Goal: Find specific fact: Find specific fact

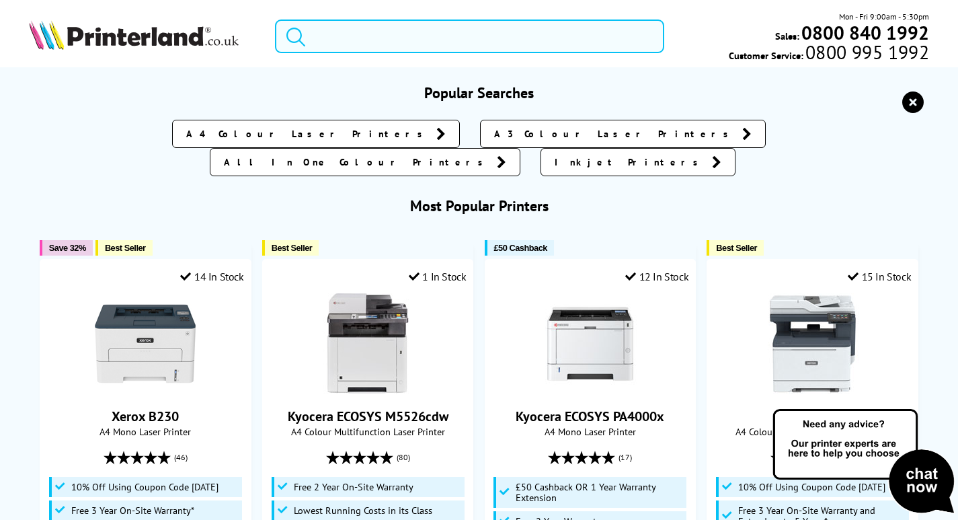
click at [435, 38] on input "search" at bounding box center [469, 37] width 389 height 34
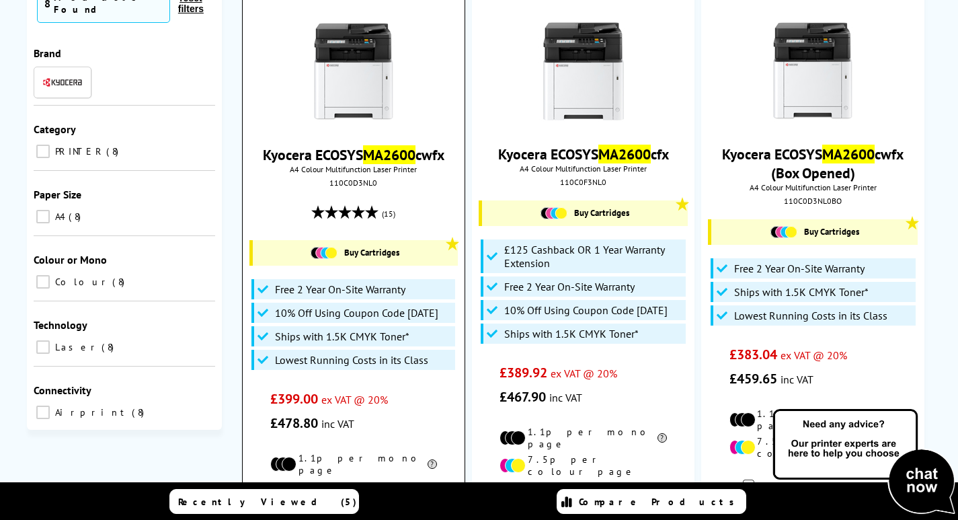
scroll to position [202, 0]
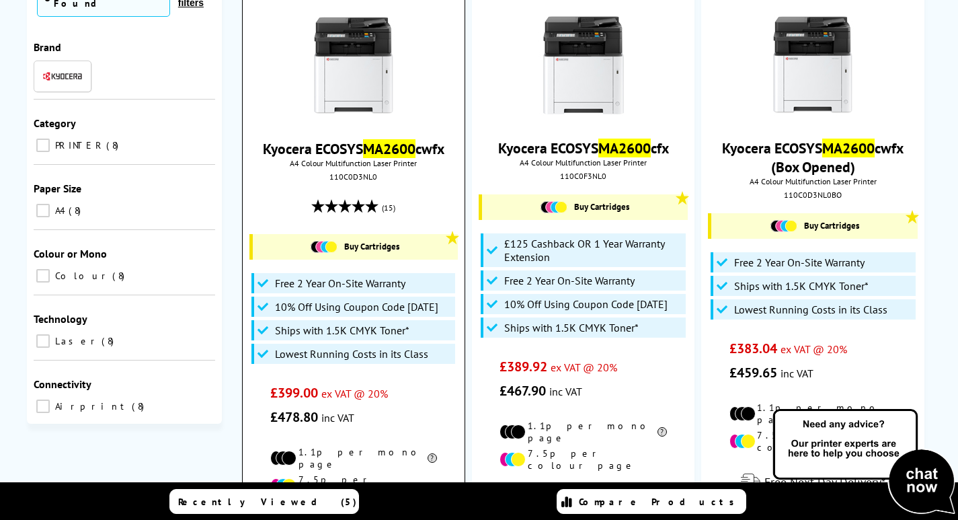
type input "ma28600"
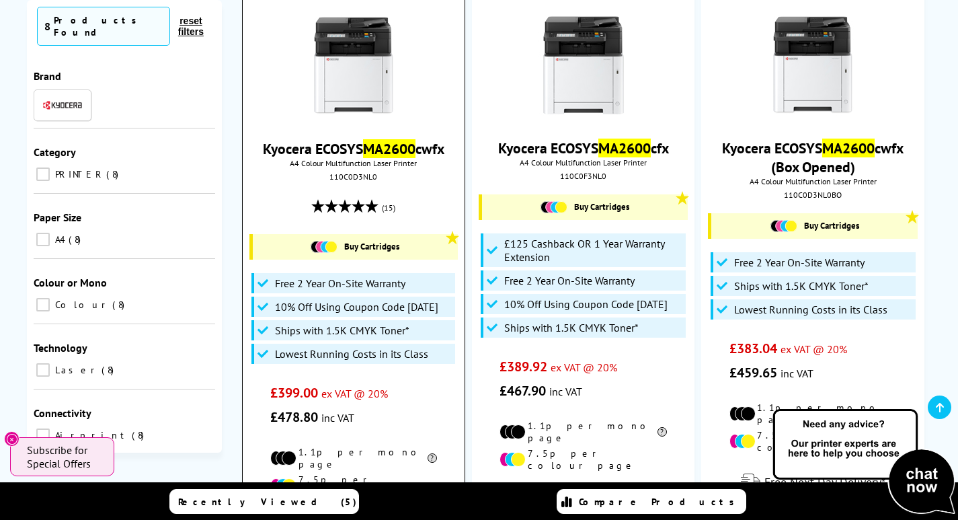
click at [397, 73] on img at bounding box center [353, 65] width 101 height 101
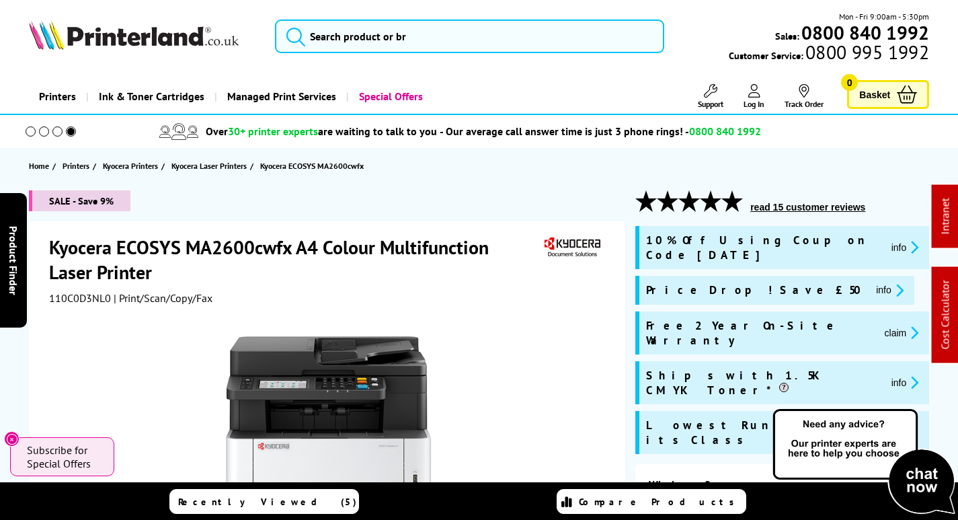
click at [709, 98] on link "Support" at bounding box center [711, 96] width 26 height 25
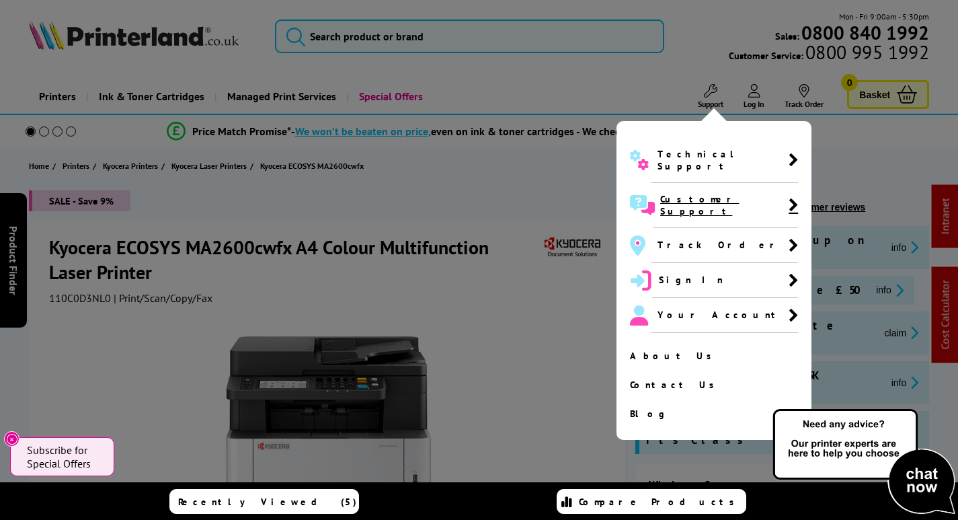
click at [675, 193] on span "Customer Support" at bounding box center [724, 205] width 128 height 24
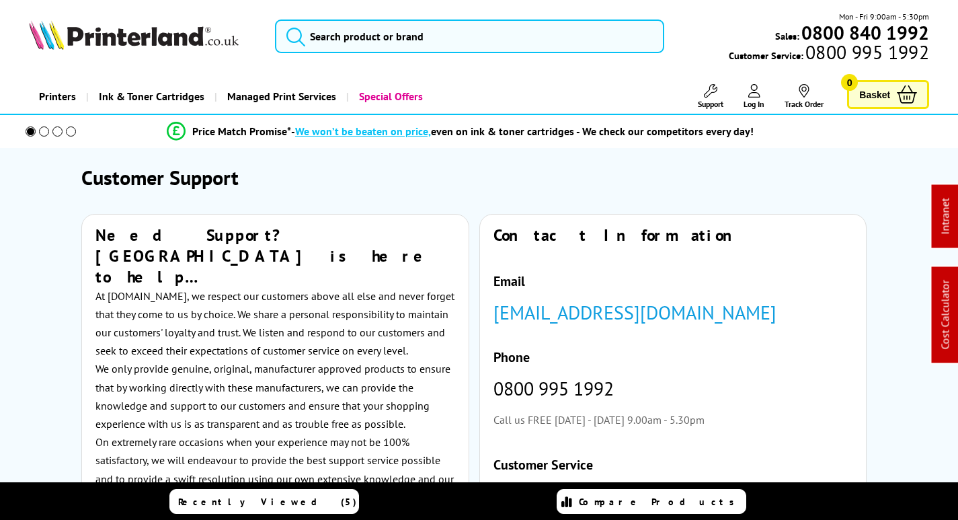
click at [147, 34] on img at bounding box center [134, 35] width 210 height 30
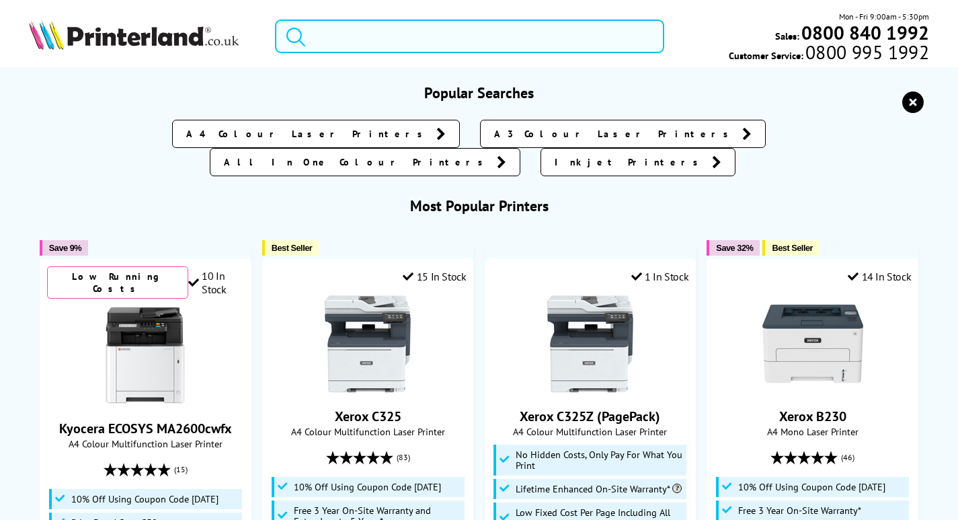
click at [380, 38] on input "search" at bounding box center [469, 37] width 389 height 34
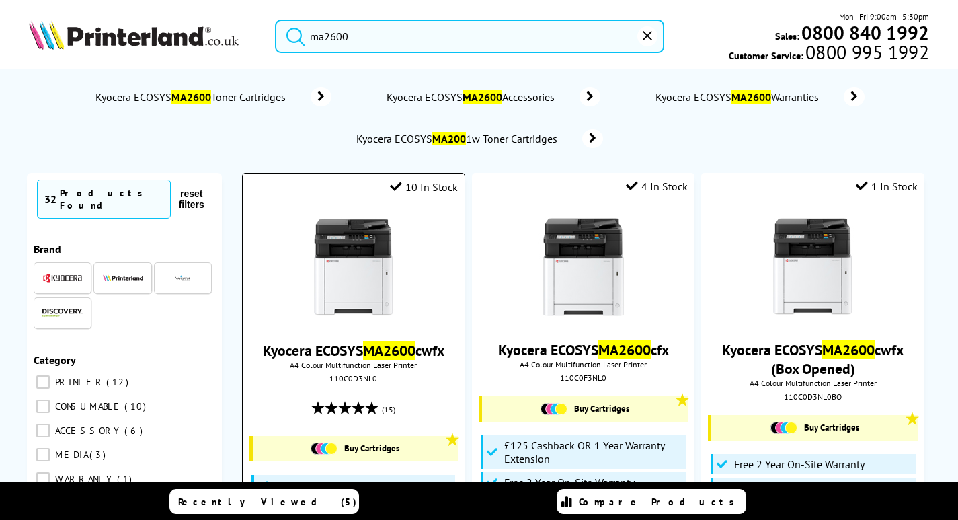
type input "ma2600"
click at [376, 274] on img at bounding box center [353, 267] width 101 height 101
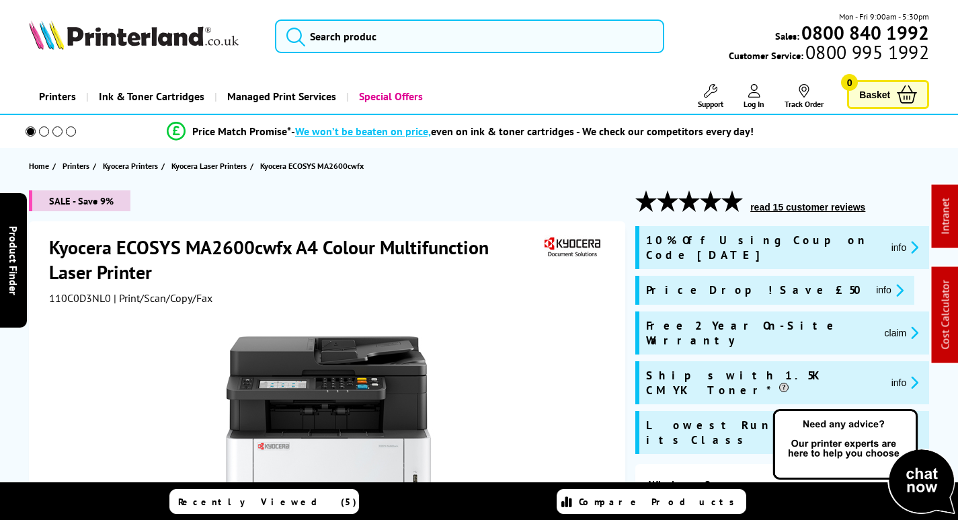
click at [89, 295] on span "110C0D3NL0" at bounding box center [80, 297] width 62 height 13
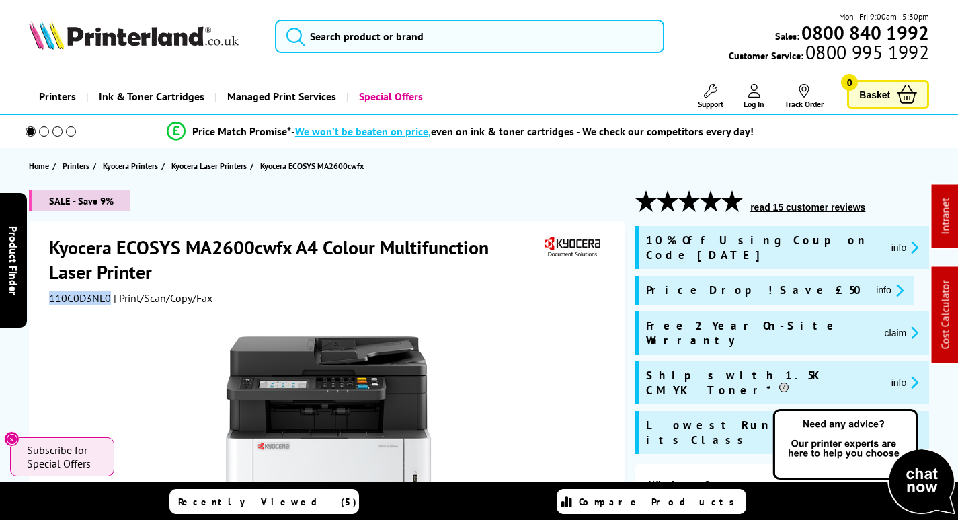
copy span "110C0D3NL0"
click at [410, 38] on input "search" at bounding box center [469, 37] width 389 height 34
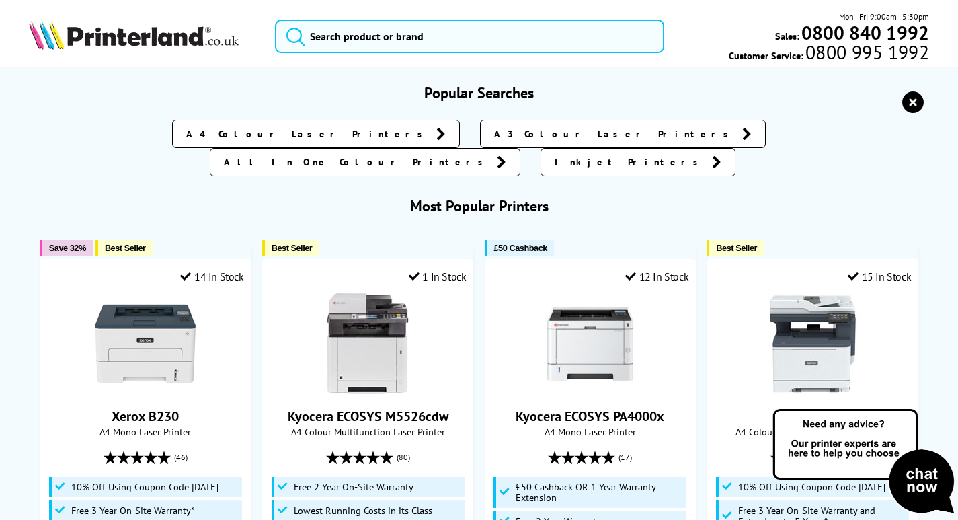
click at [165, 39] on img at bounding box center [134, 35] width 210 height 30
